Goal: Task Accomplishment & Management: Manage account settings

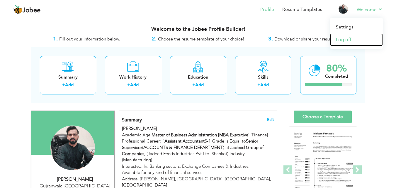
click at [345, 40] on link "Log off" at bounding box center [356, 39] width 53 height 13
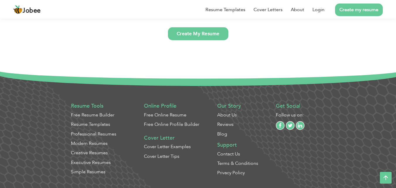
scroll to position [1498, 0]
